Goal: Information Seeking & Learning: Learn about a topic

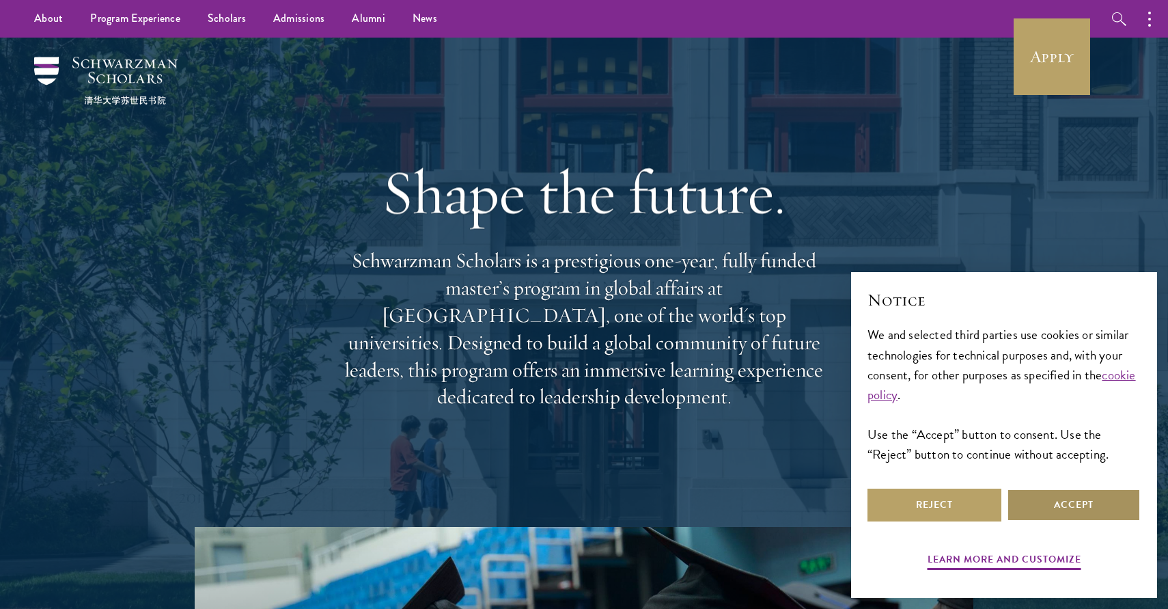
click at [1058, 506] on button "Accept" at bounding box center [1074, 505] width 134 height 33
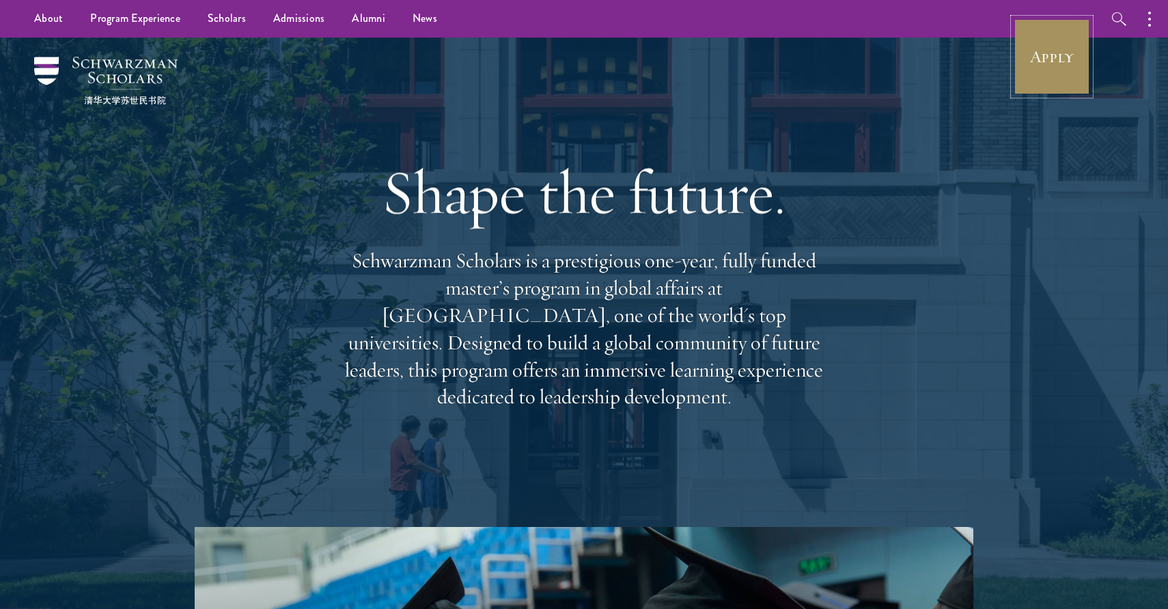
click at [1056, 66] on link "Apply" at bounding box center [1052, 56] width 77 height 77
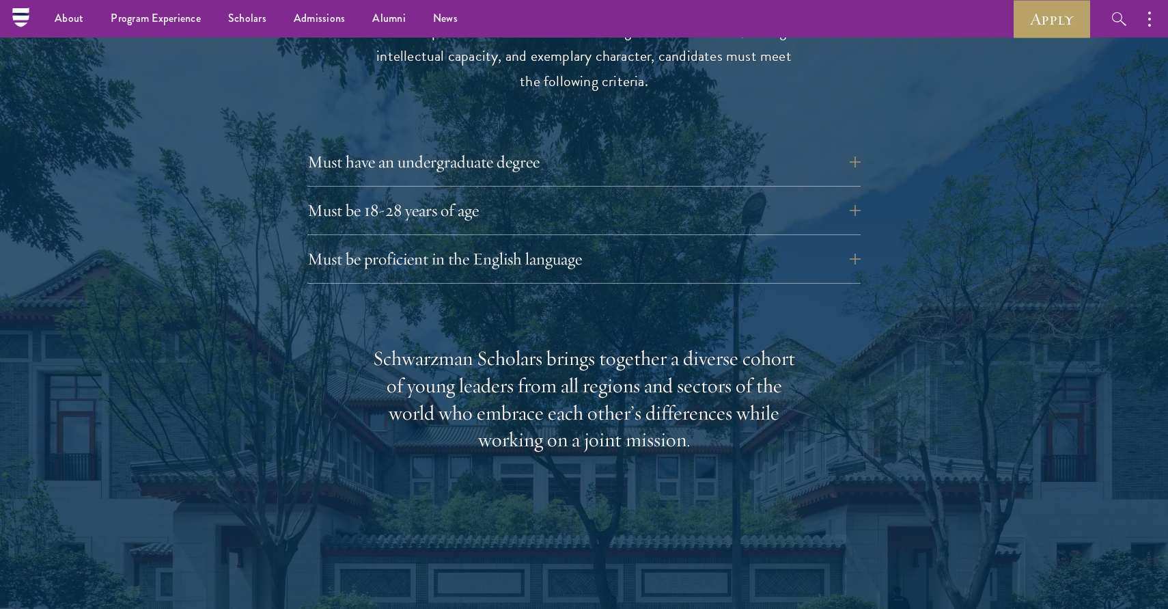
scroll to position [1884, 0]
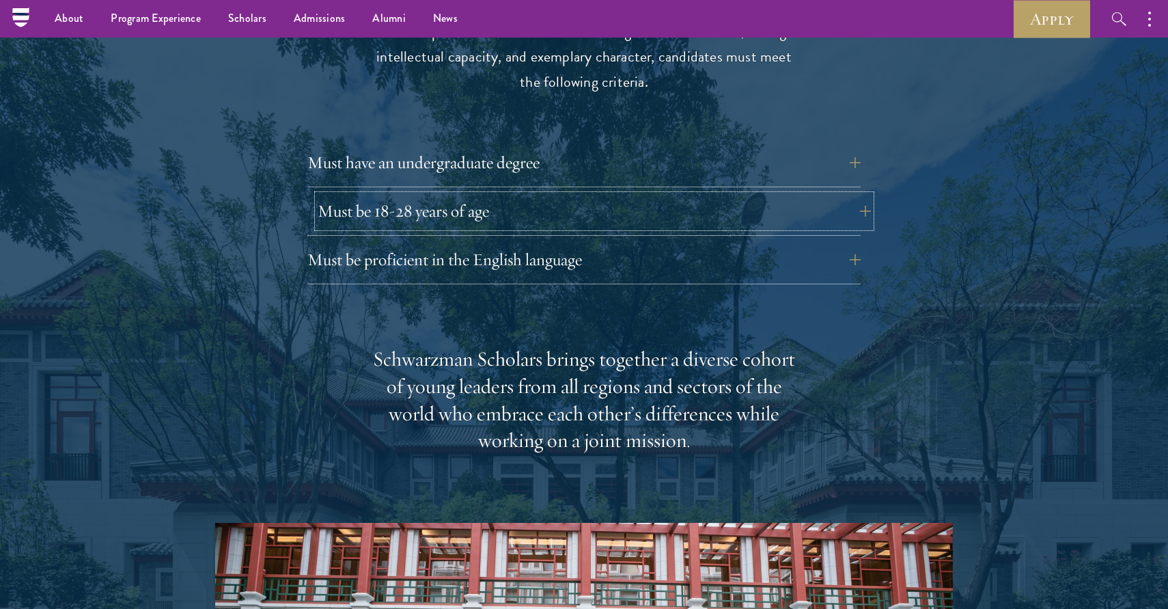
click at [518, 195] on button "Must be 18-28 years of age" at bounding box center [594, 211] width 553 height 33
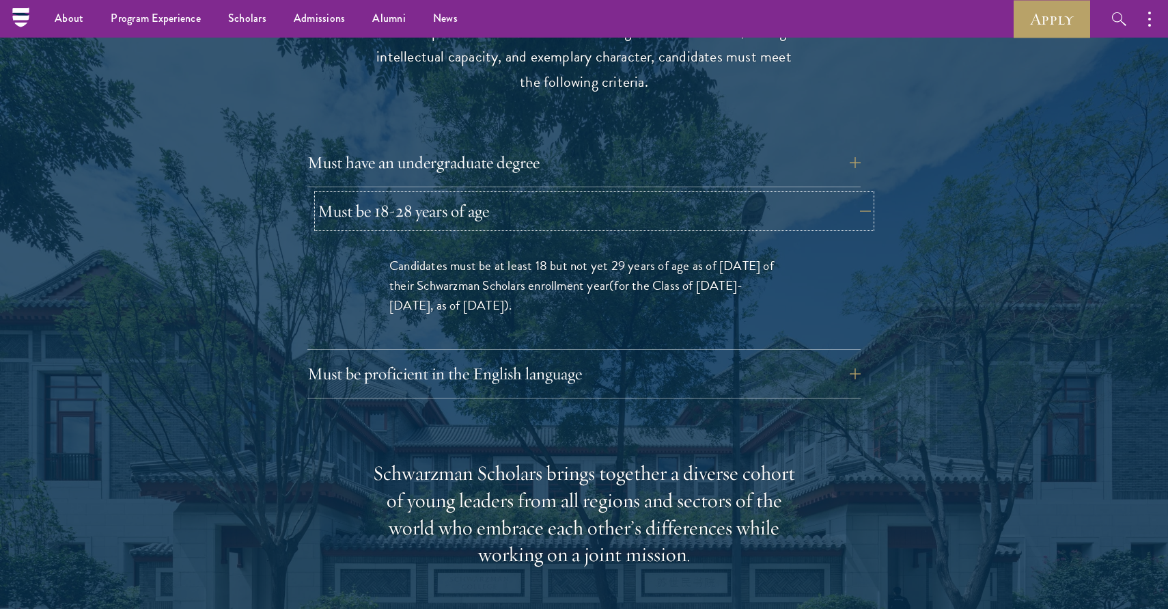
click at [568, 195] on button "Must be 18-28 years of age" at bounding box center [594, 211] width 553 height 33
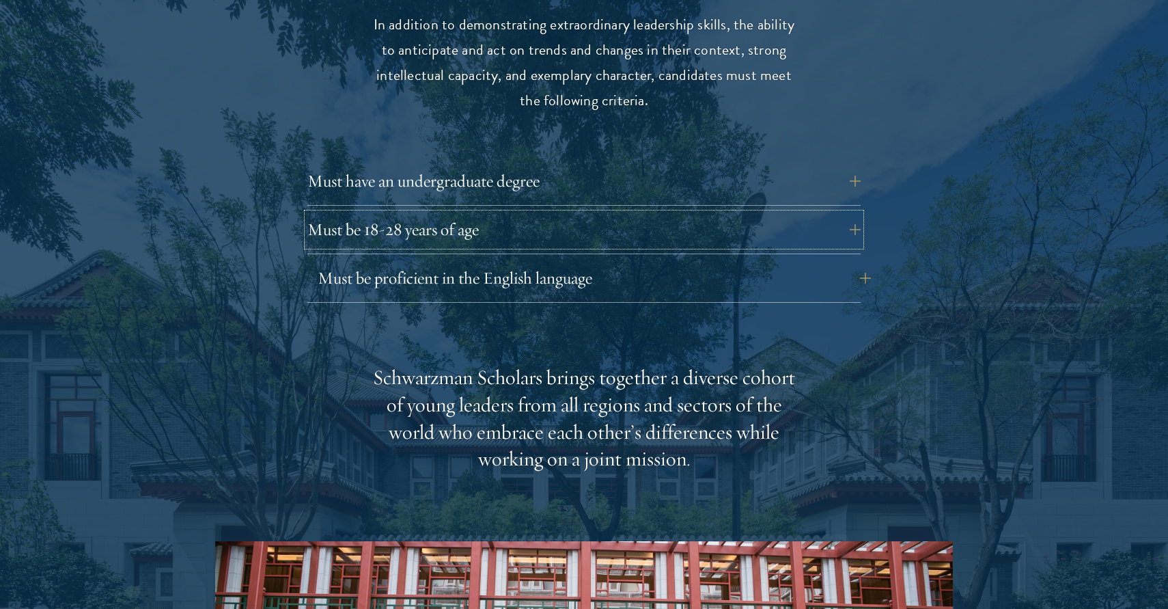
scroll to position [1868, 0]
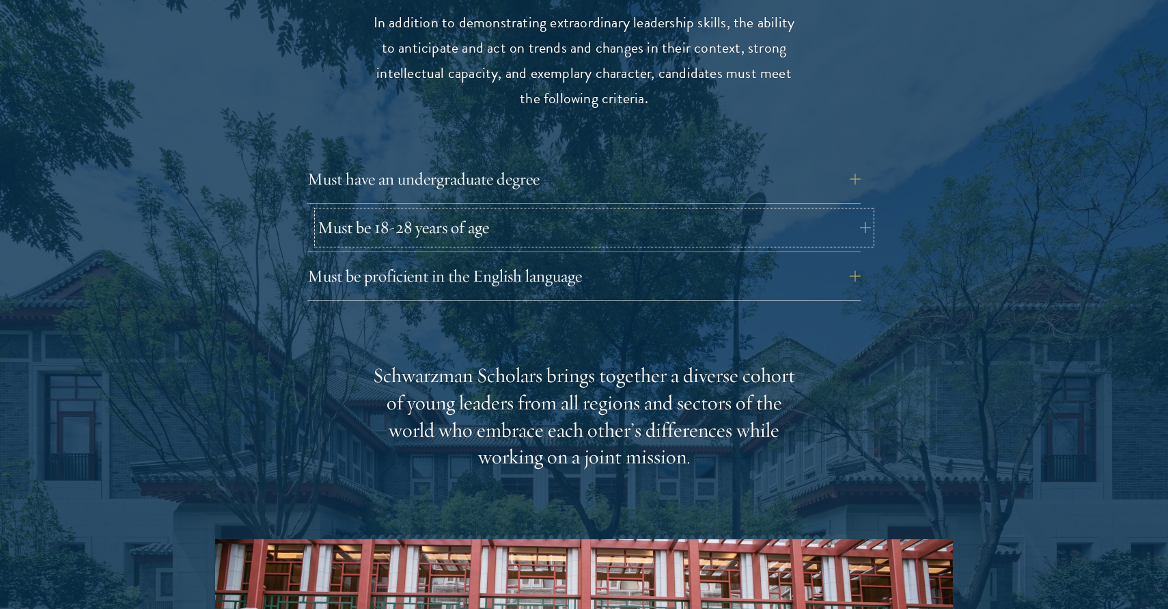
click at [493, 211] on button "Must be 18-28 years of age" at bounding box center [594, 227] width 553 height 33
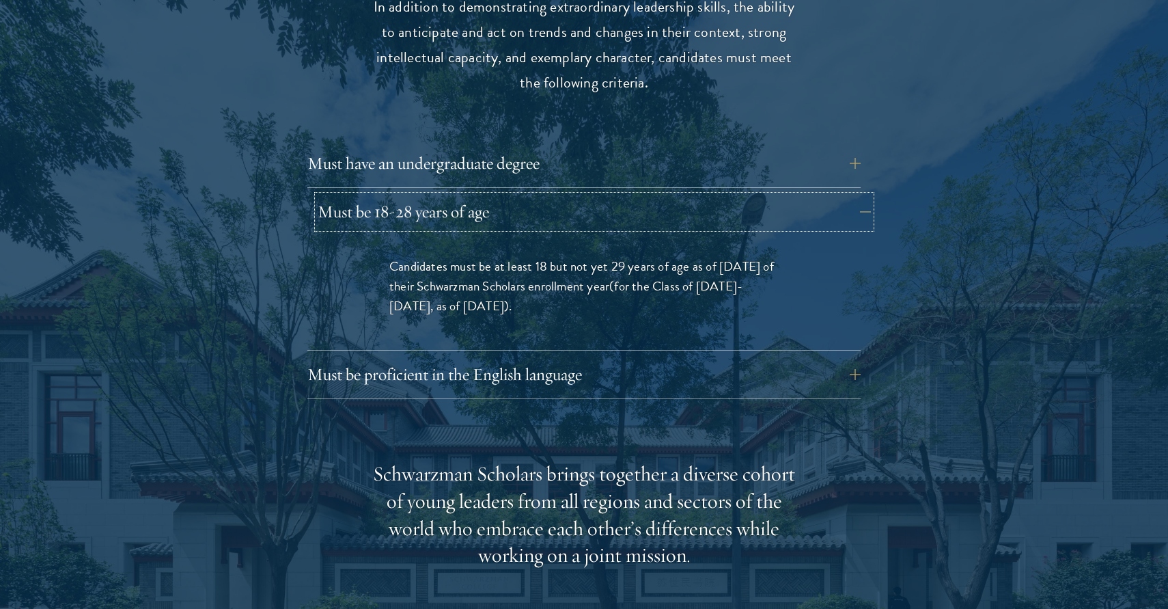
scroll to position [1885, 0]
click at [488, 146] on button "Must have an undergraduate degree" at bounding box center [594, 162] width 553 height 33
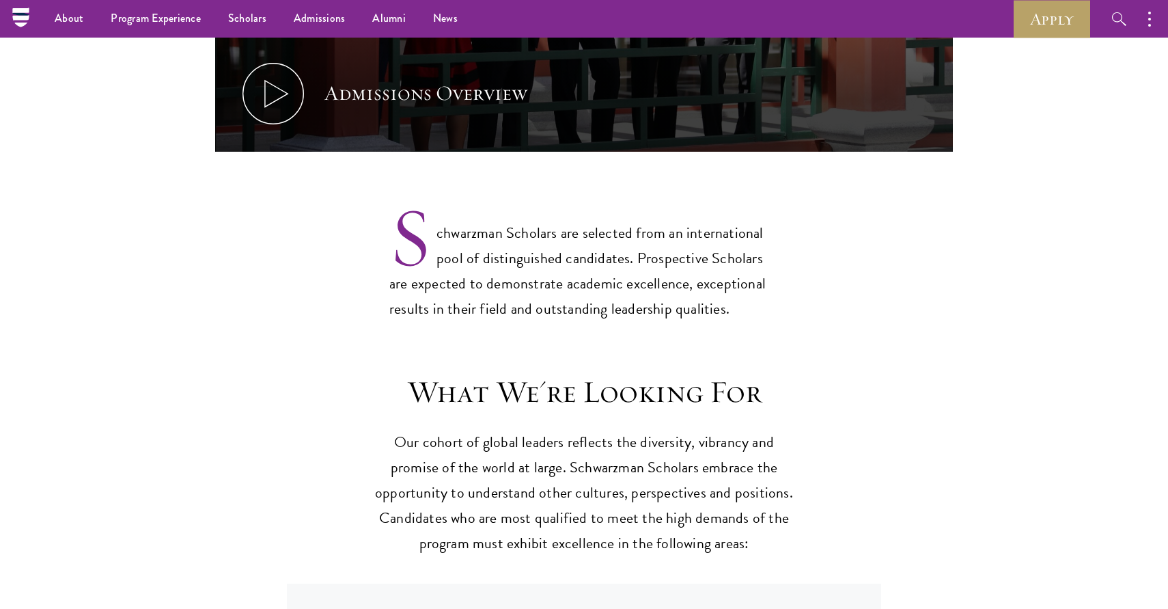
scroll to position [454, 0]
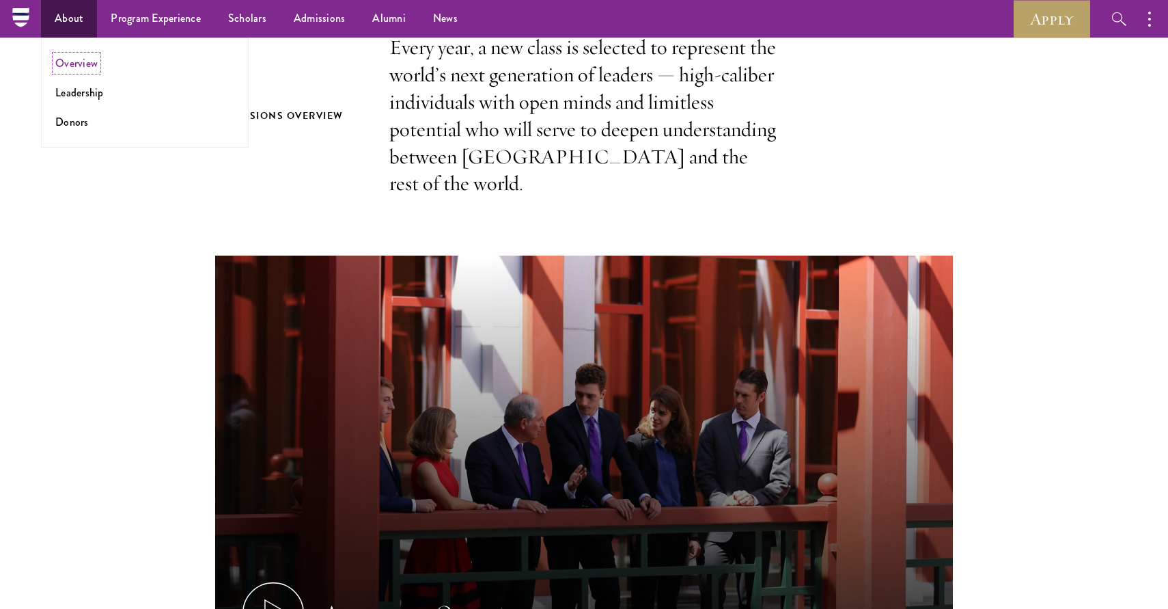
click at [83, 69] on link "Overview" at bounding box center [76, 63] width 42 height 16
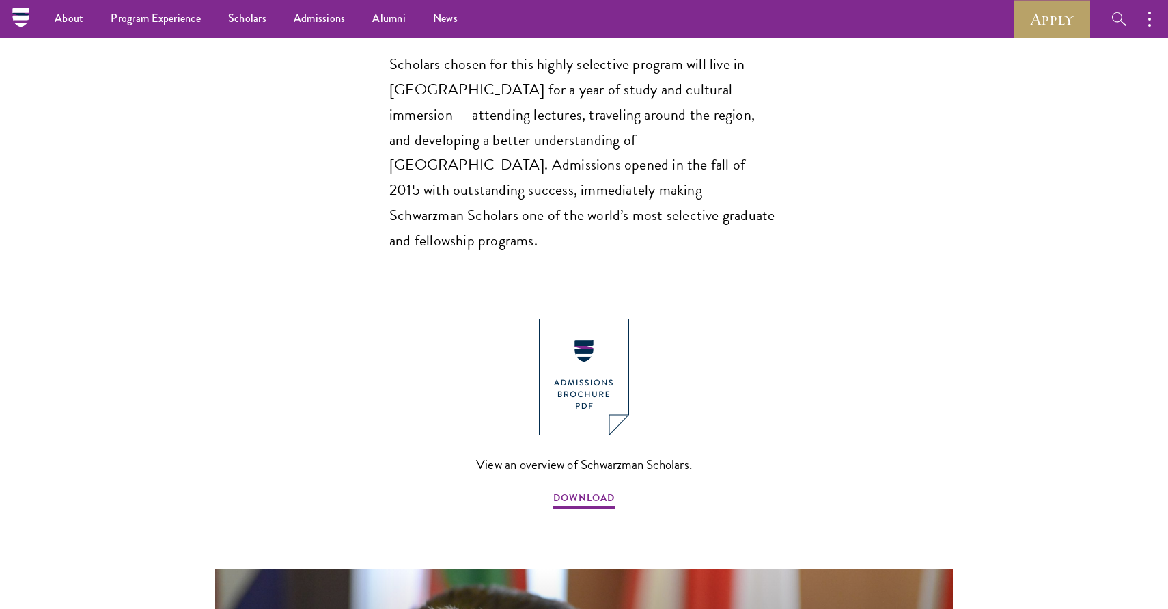
scroll to position [1275, 0]
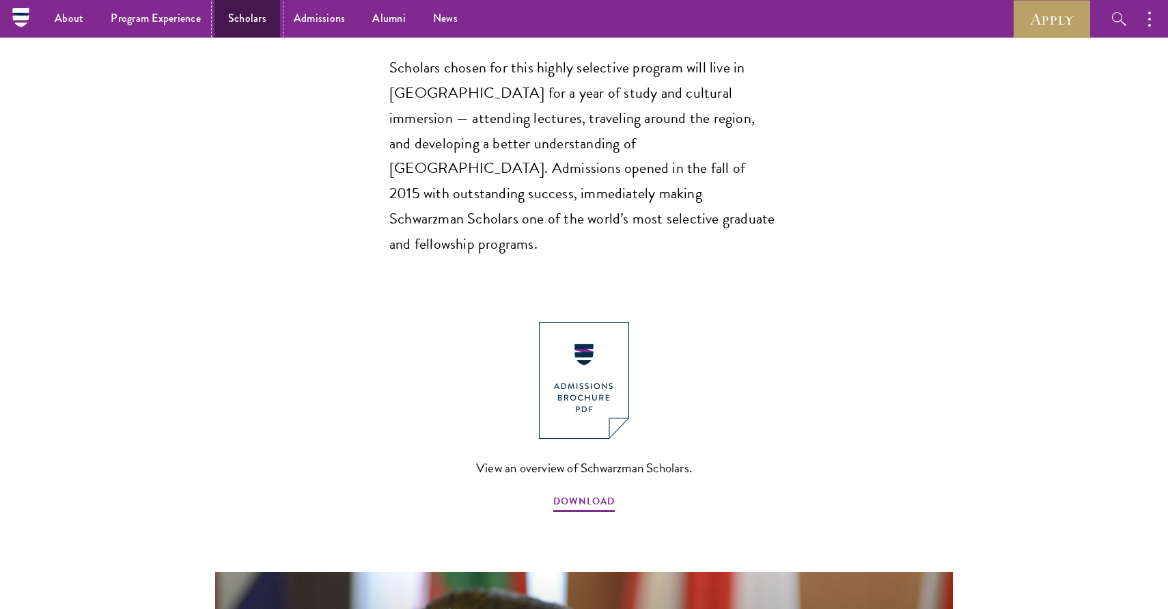
click at [258, 18] on link "Scholars" at bounding box center [248, 19] width 66 height 38
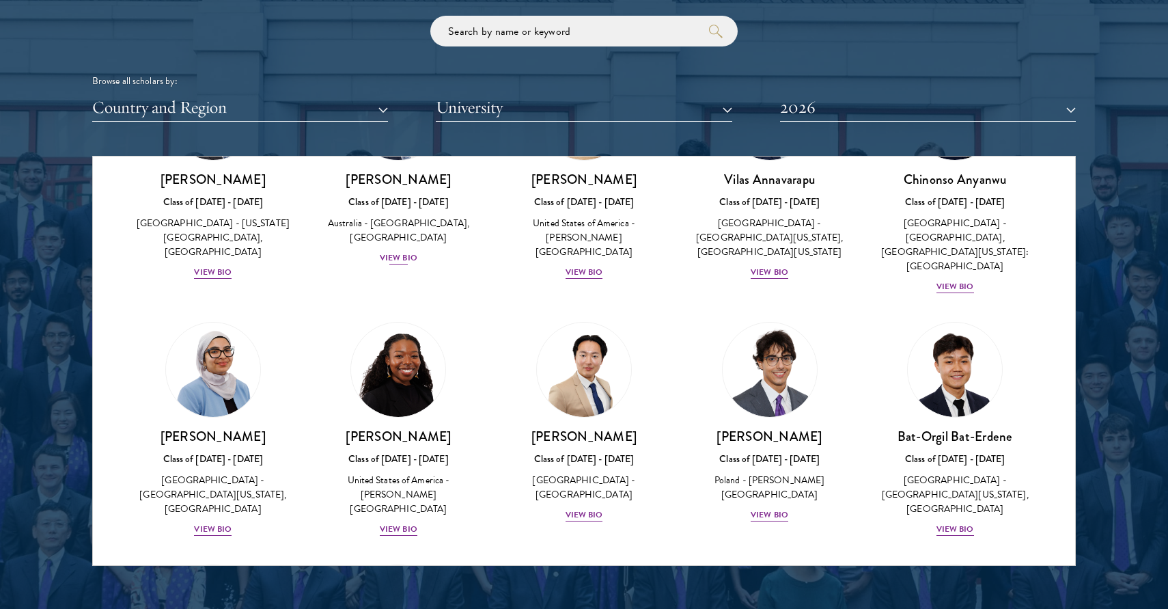
scroll to position [622, 0]
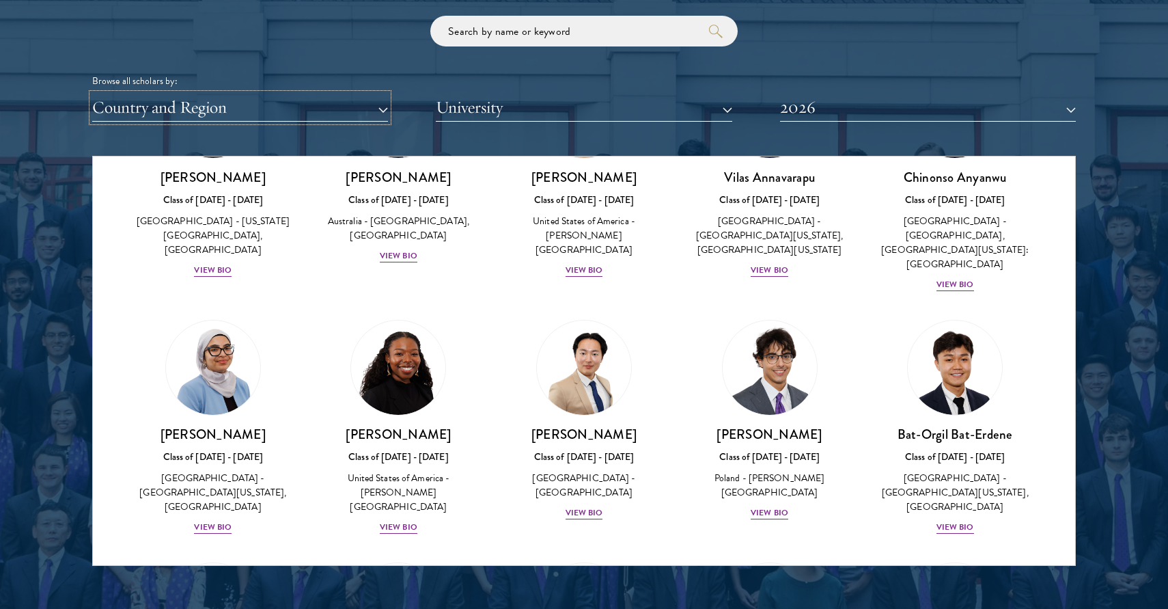
click at [216, 112] on button "Country and Region" at bounding box center [240, 108] width 296 height 28
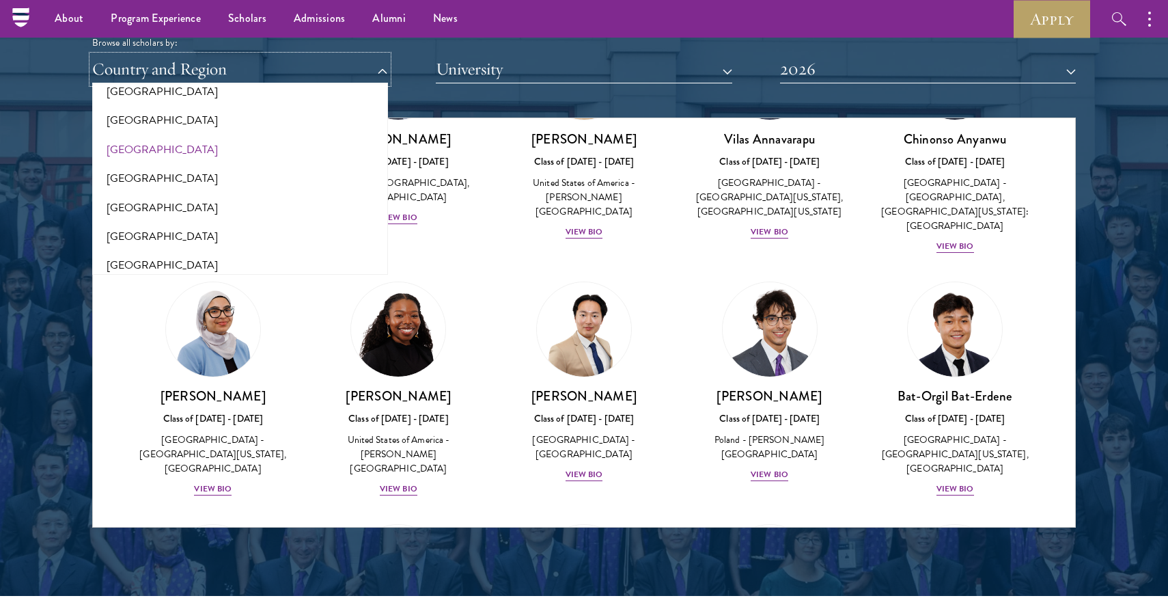
scroll to position [2823, 0]
click at [151, 124] on button "[GEOGRAPHIC_DATA]" at bounding box center [240, 124] width 288 height 29
